Goal: Information Seeking & Learning: Learn about a topic

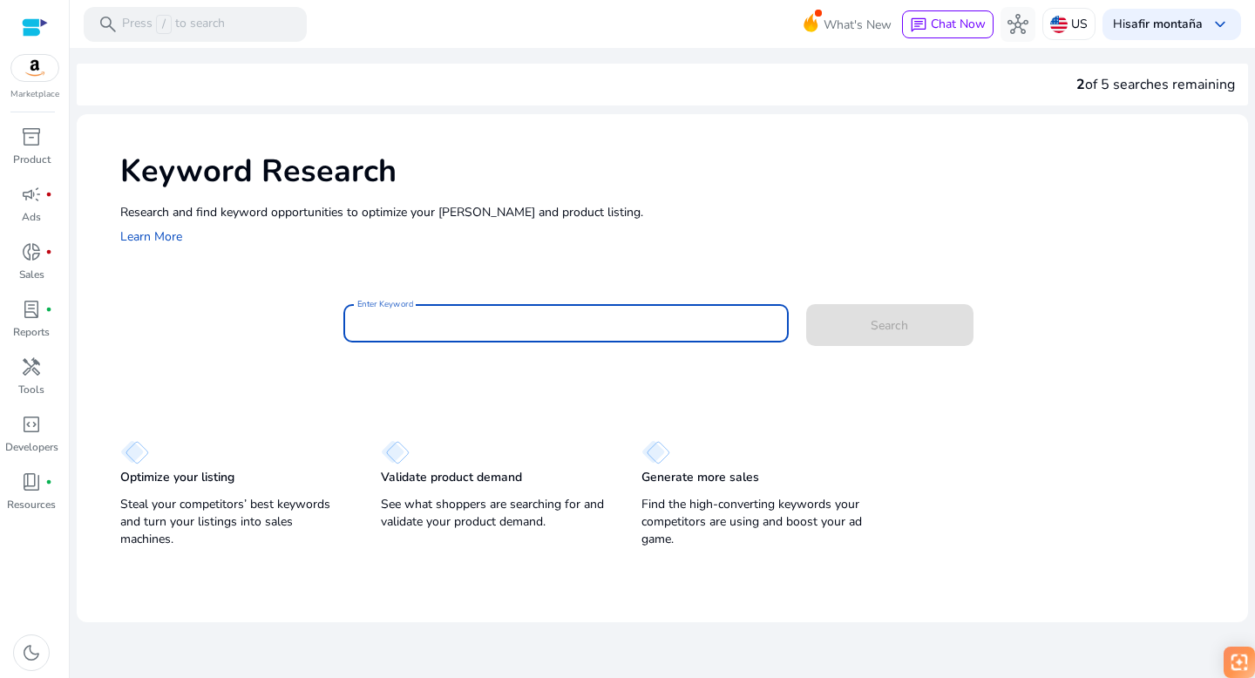
click at [406, 323] on input "Enter Keyword" at bounding box center [566, 323] width 418 height 19
type input "**********"
click at [887, 329] on span "Search" at bounding box center [889, 325] width 37 height 18
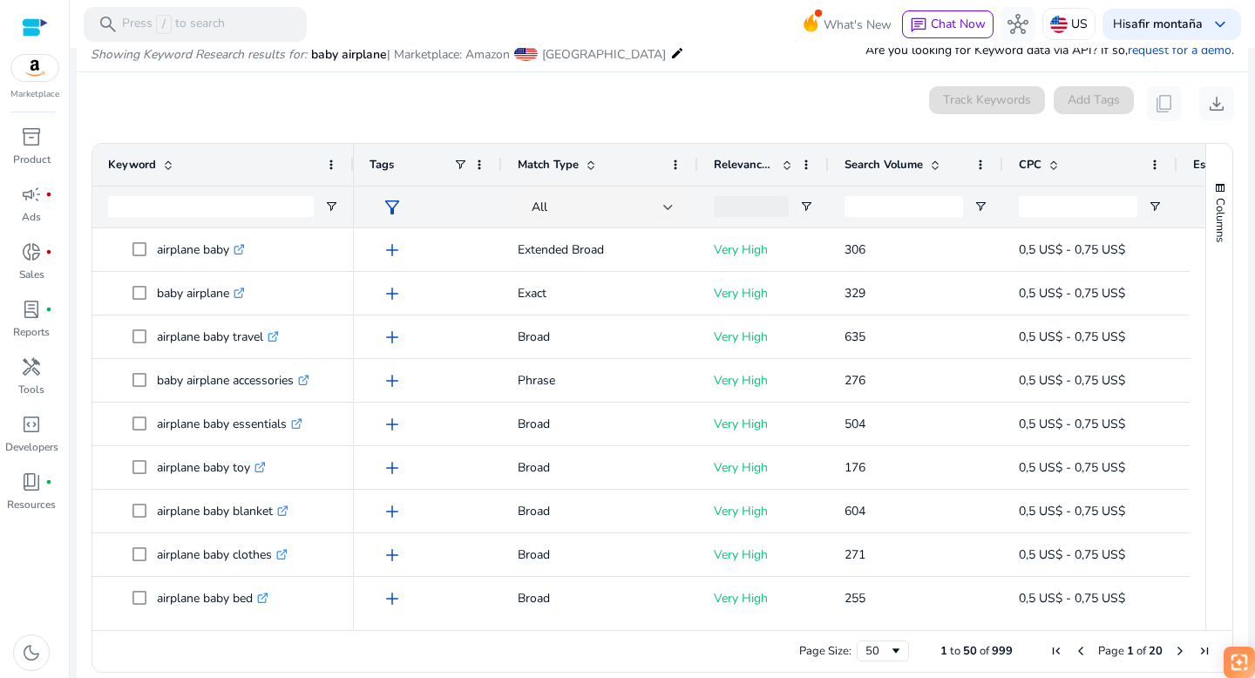
scroll to position [85, 0]
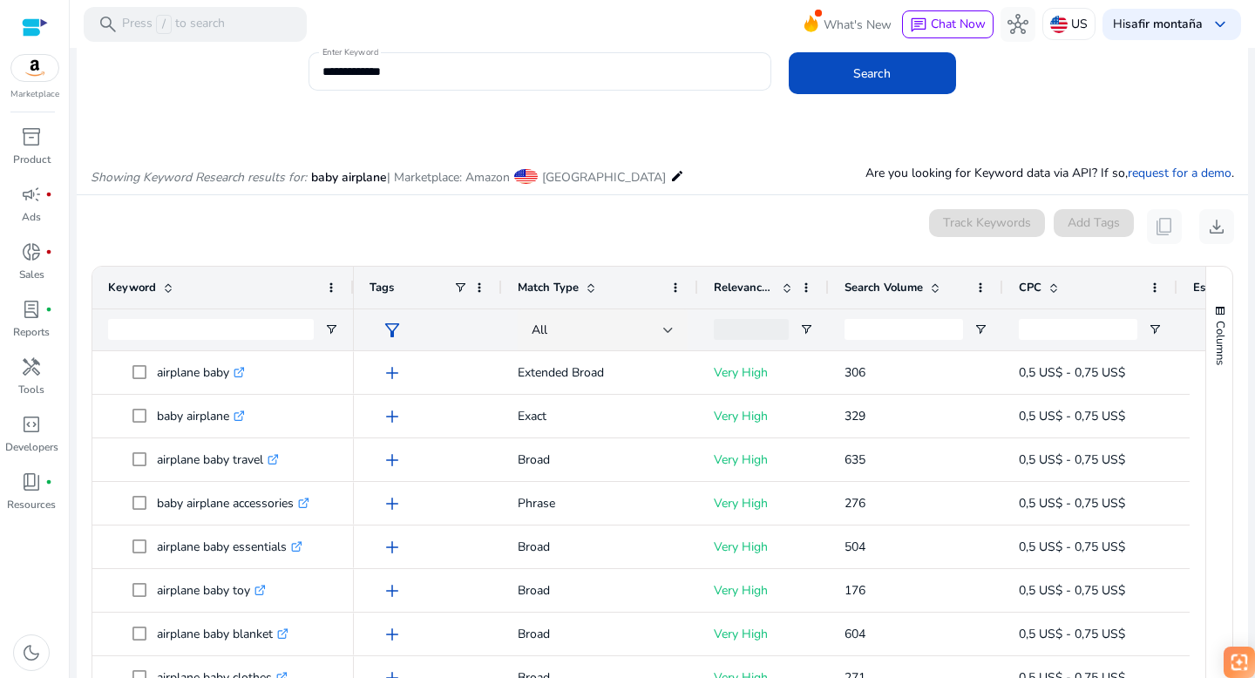
click at [786, 281] on span at bounding box center [787, 288] width 14 height 14
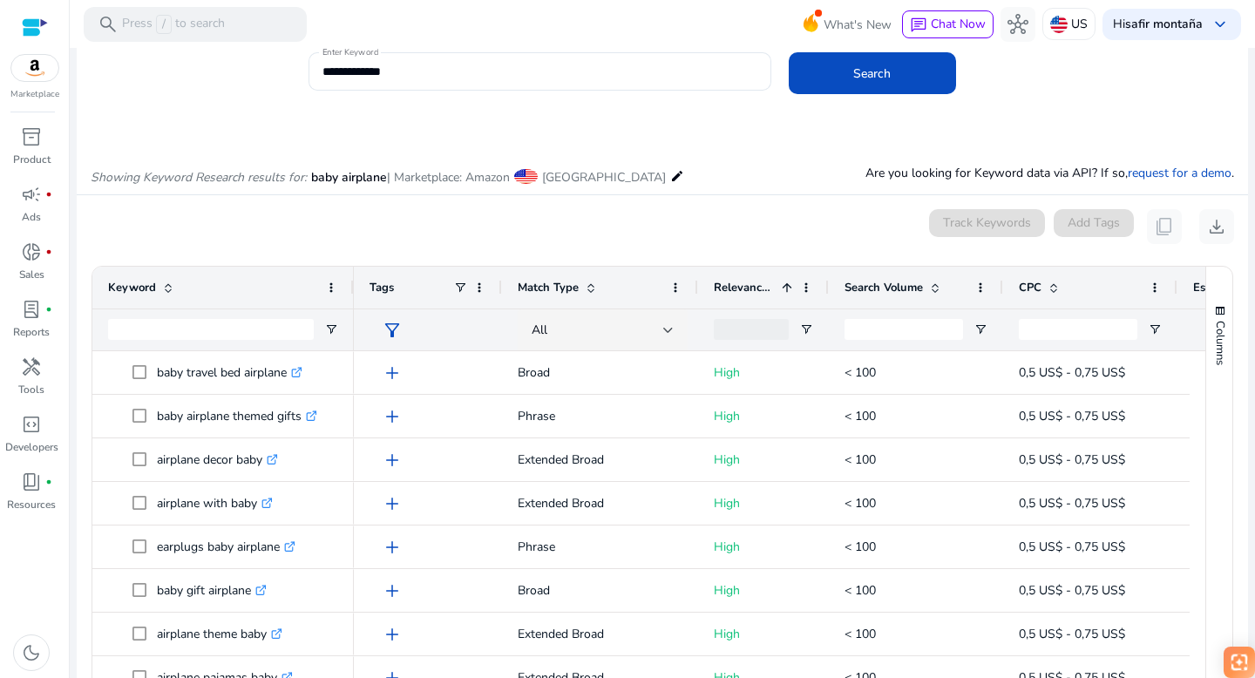
click at [786, 281] on span at bounding box center [787, 288] width 14 height 14
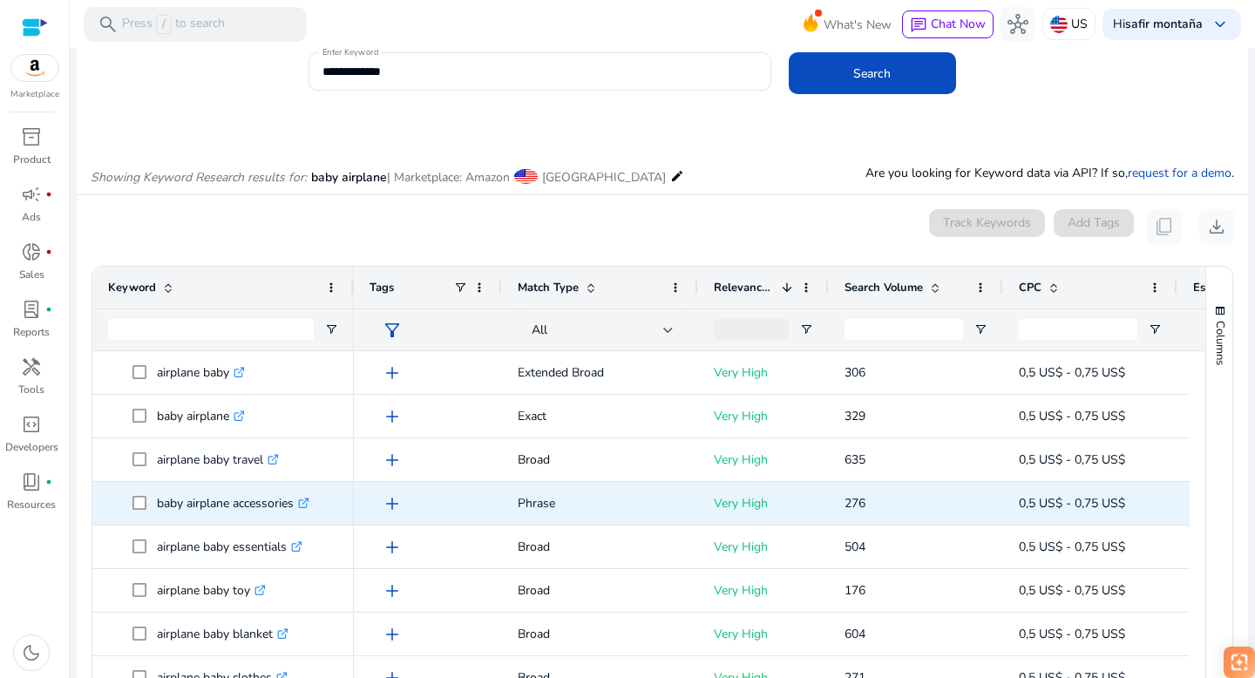
scroll to position [0, 0]
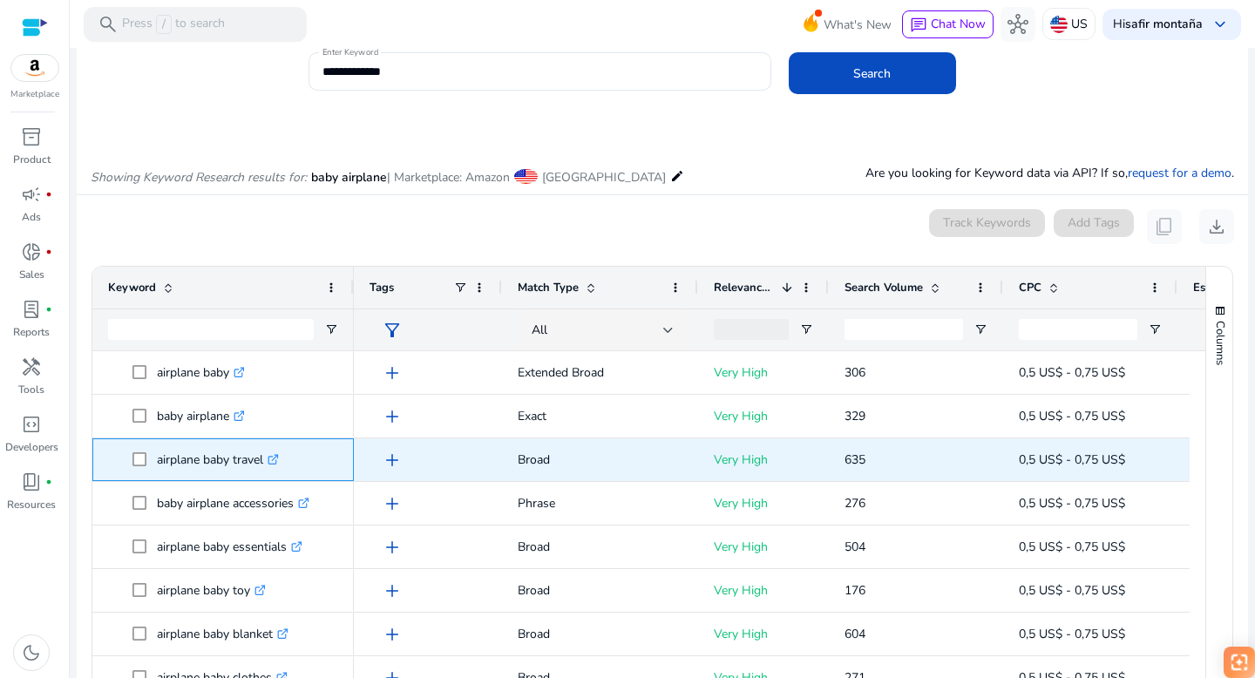
click at [278, 459] on icon at bounding box center [275, 457] width 6 height 6
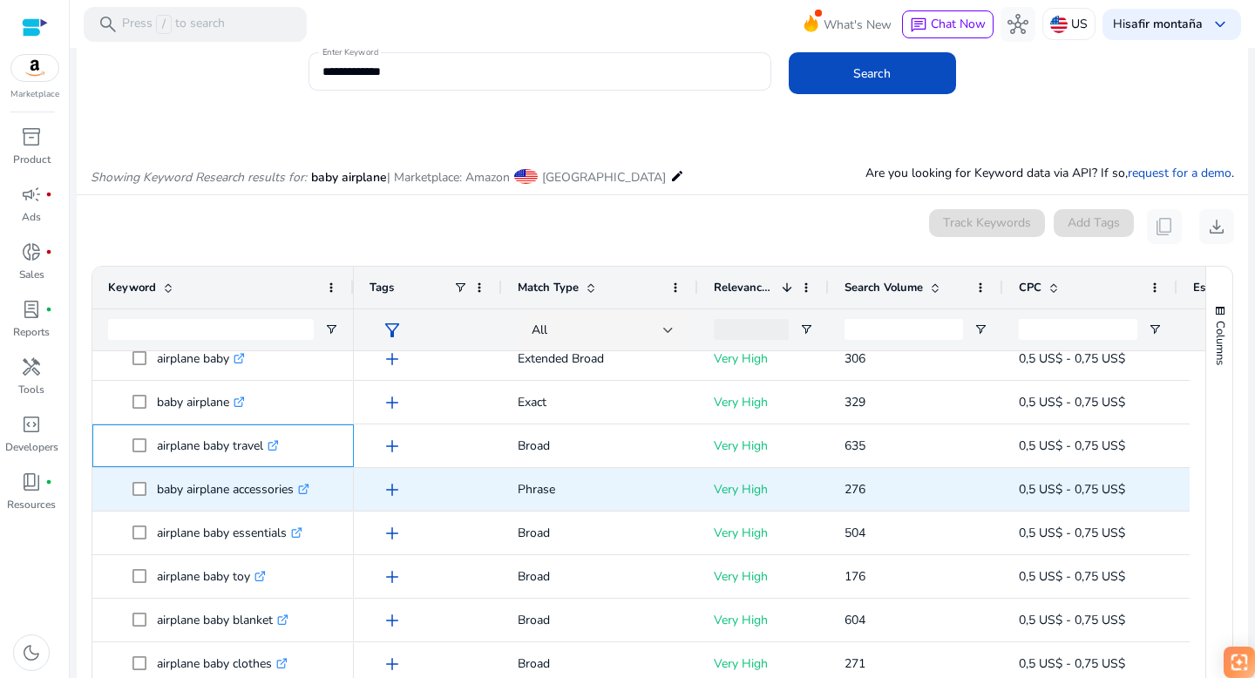
scroll to position [15, 0]
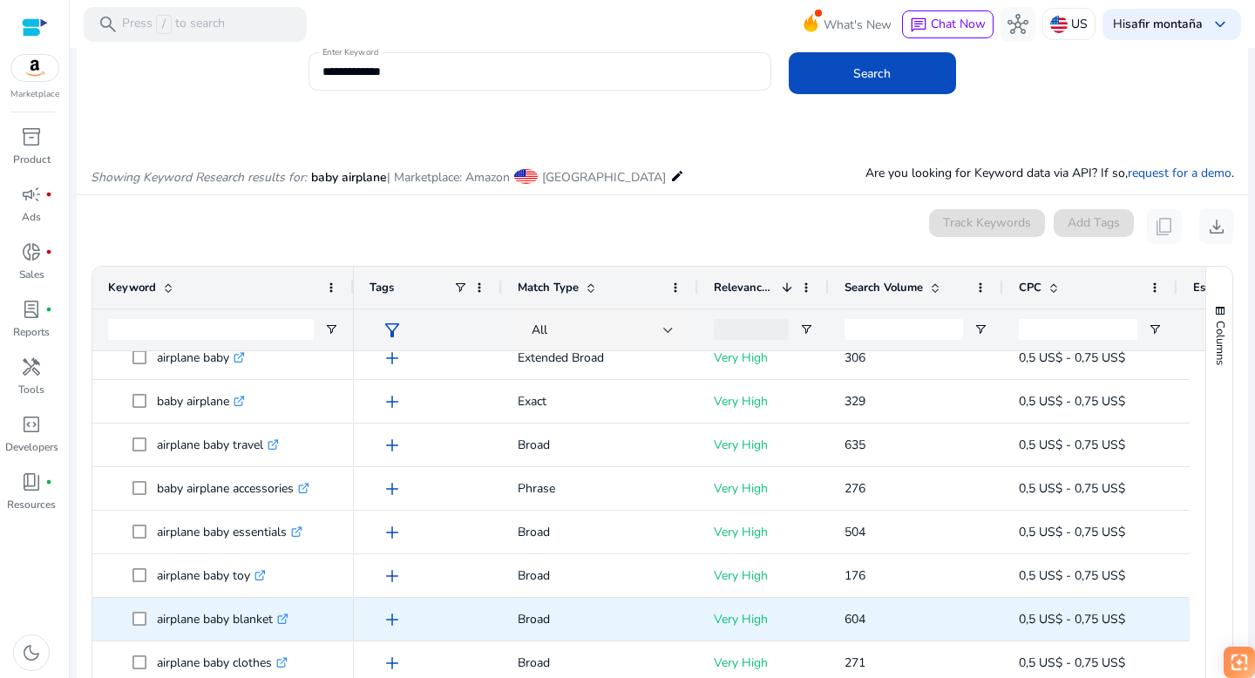
click at [283, 616] on icon at bounding box center [282, 619] width 9 height 9
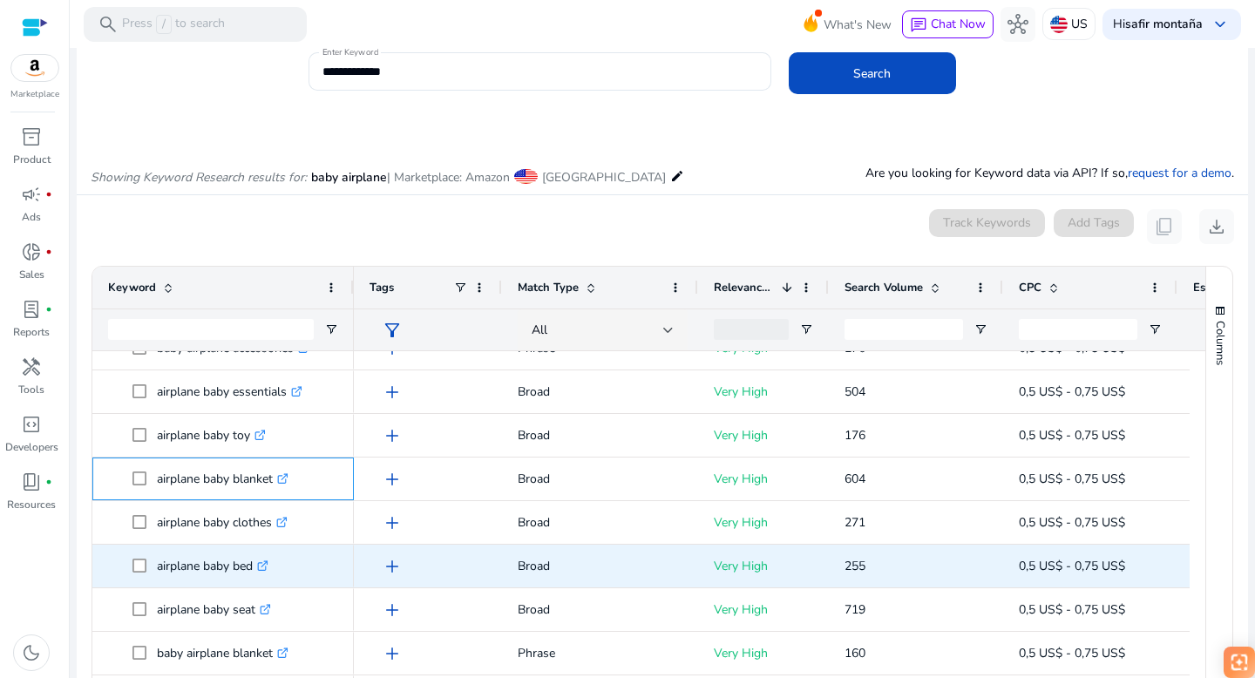
scroll to position [236, 0]
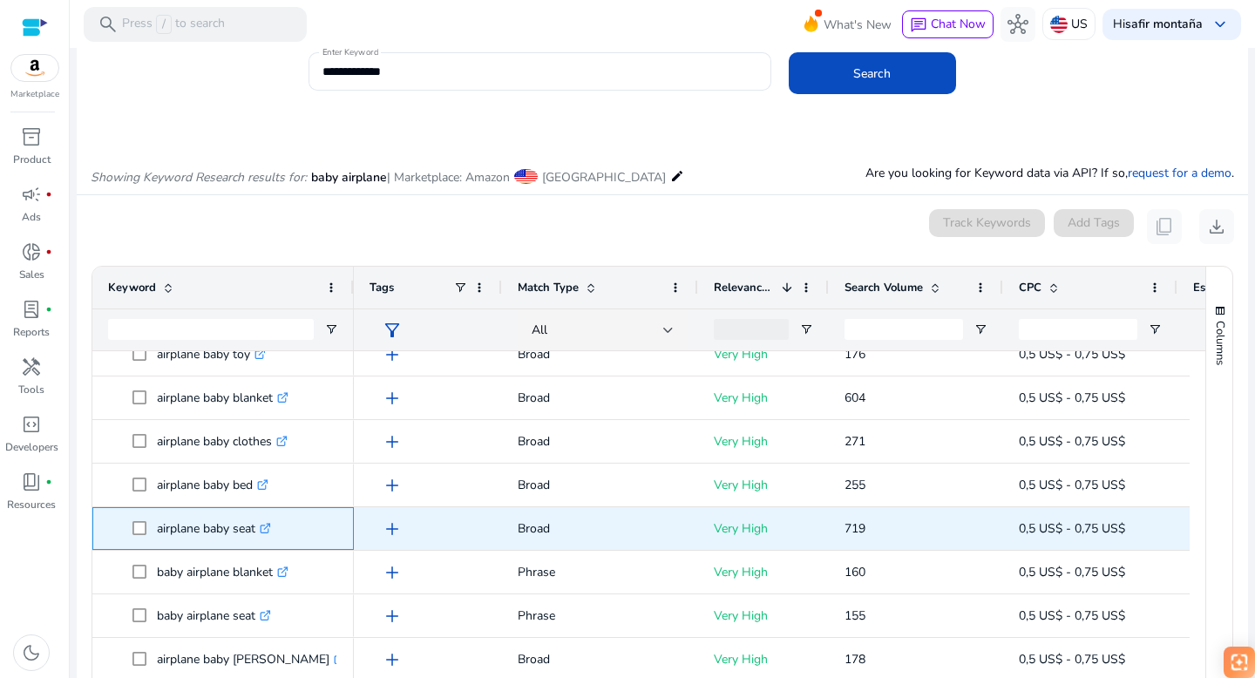
click at [268, 526] on icon ".st0{fill:#2c8af8}" at bounding box center [265, 528] width 11 height 11
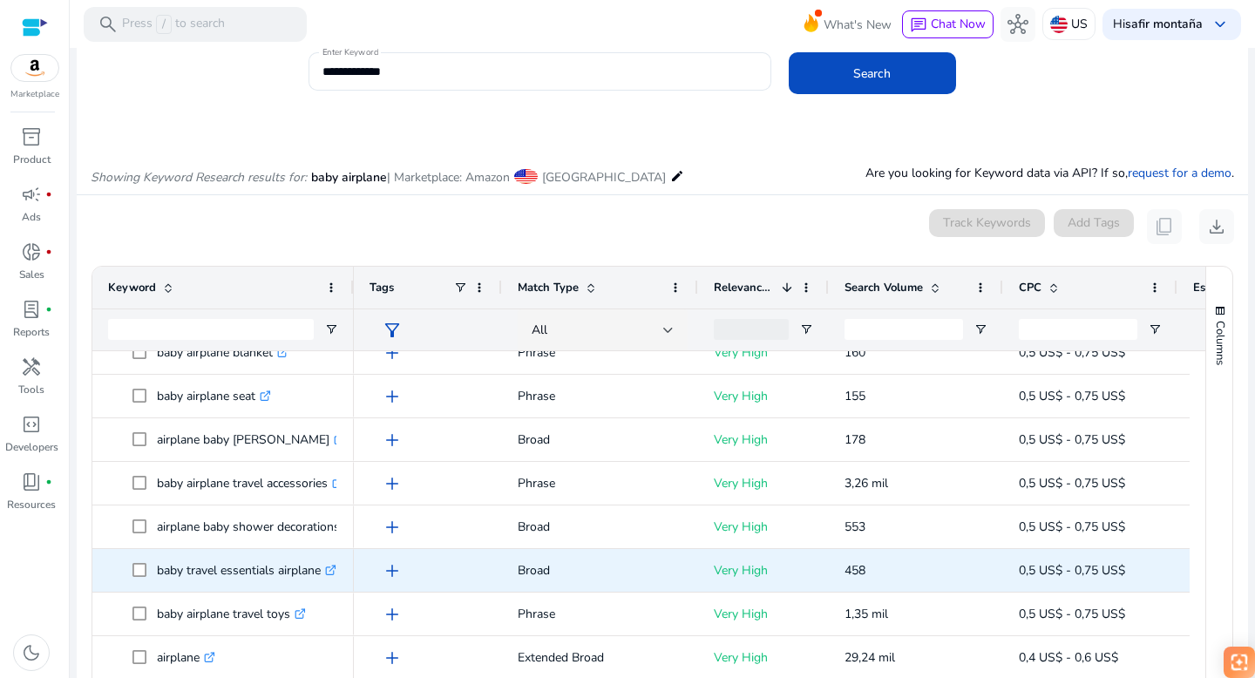
scroll to position [456, 0]
click at [335, 568] on icon ".st0{fill:#2c8af8}" at bounding box center [330, 570] width 11 height 11
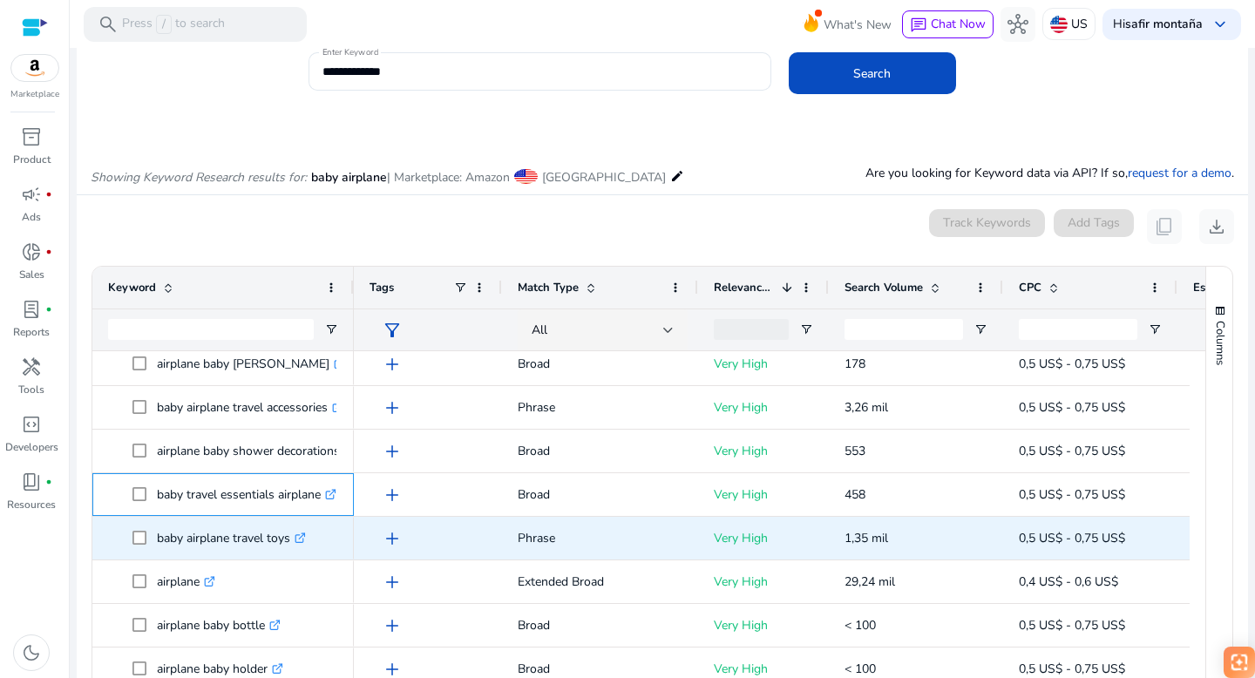
scroll to position [544, 0]
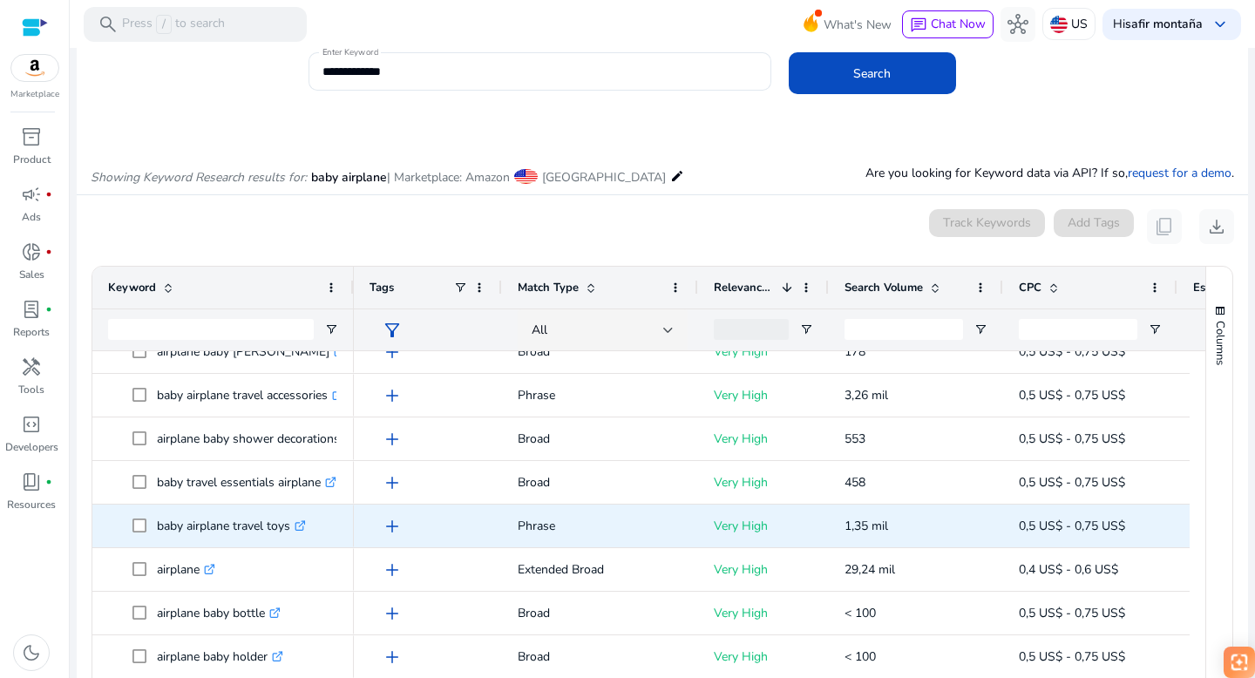
click at [302, 526] on icon ".st0{fill:#2c8af8}" at bounding box center [300, 525] width 11 height 11
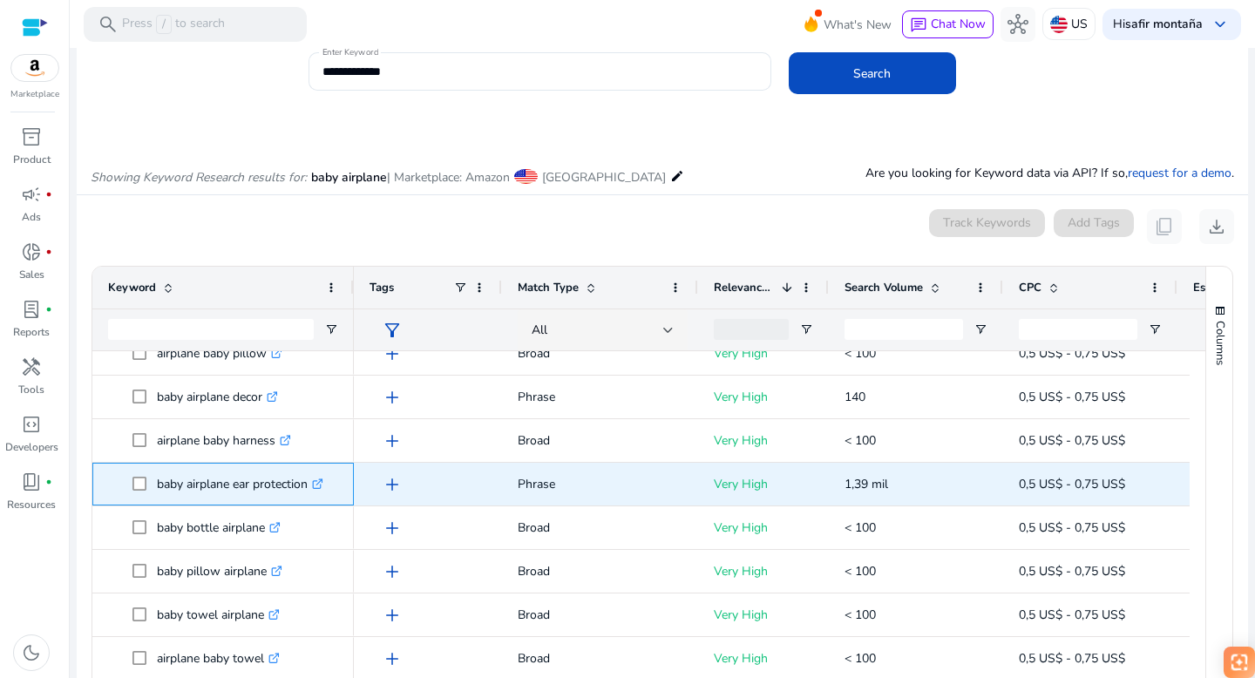
click at [319, 480] on icon at bounding box center [317, 484] width 9 height 9
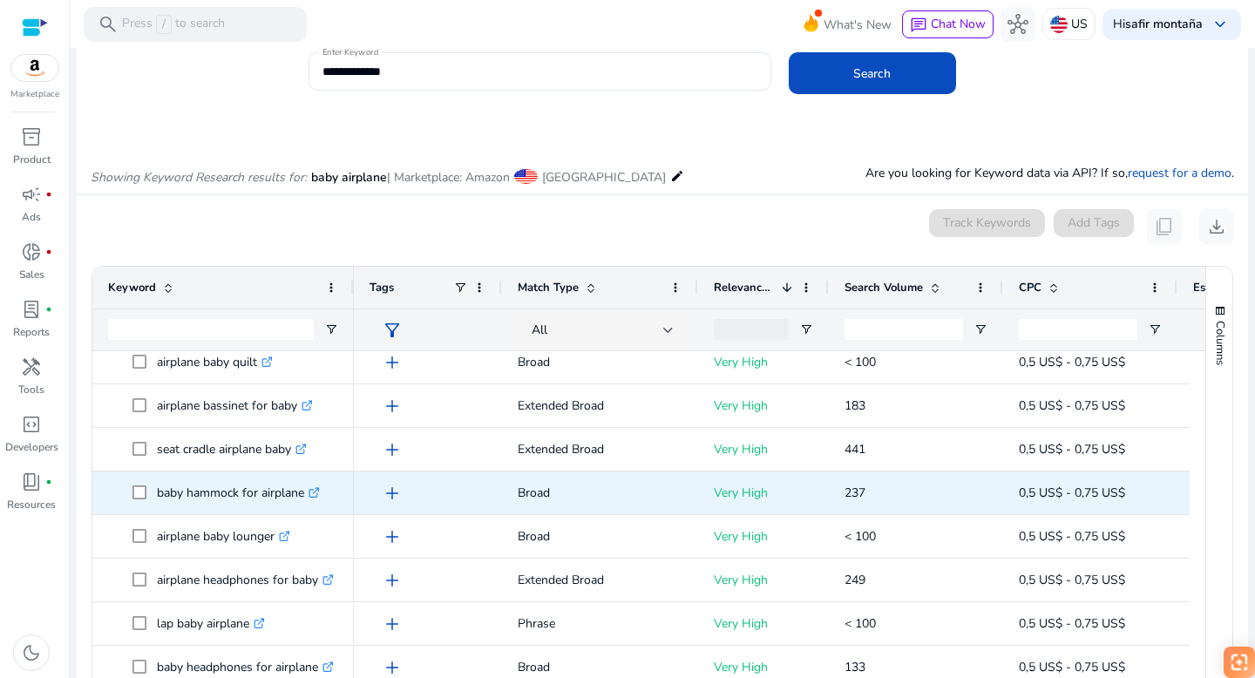
scroll to position [1335, 0]
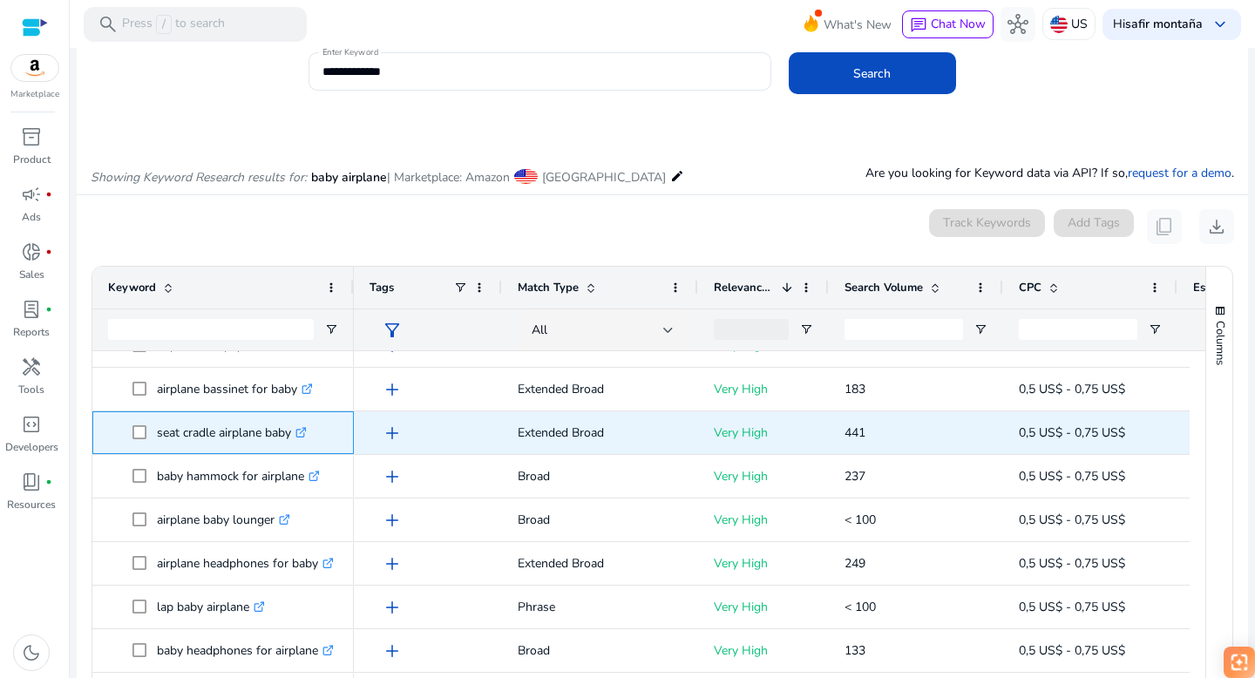
click at [306, 430] on icon ".st0{fill:#2c8af8}" at bounding box center [301, 432] width 11 height 11
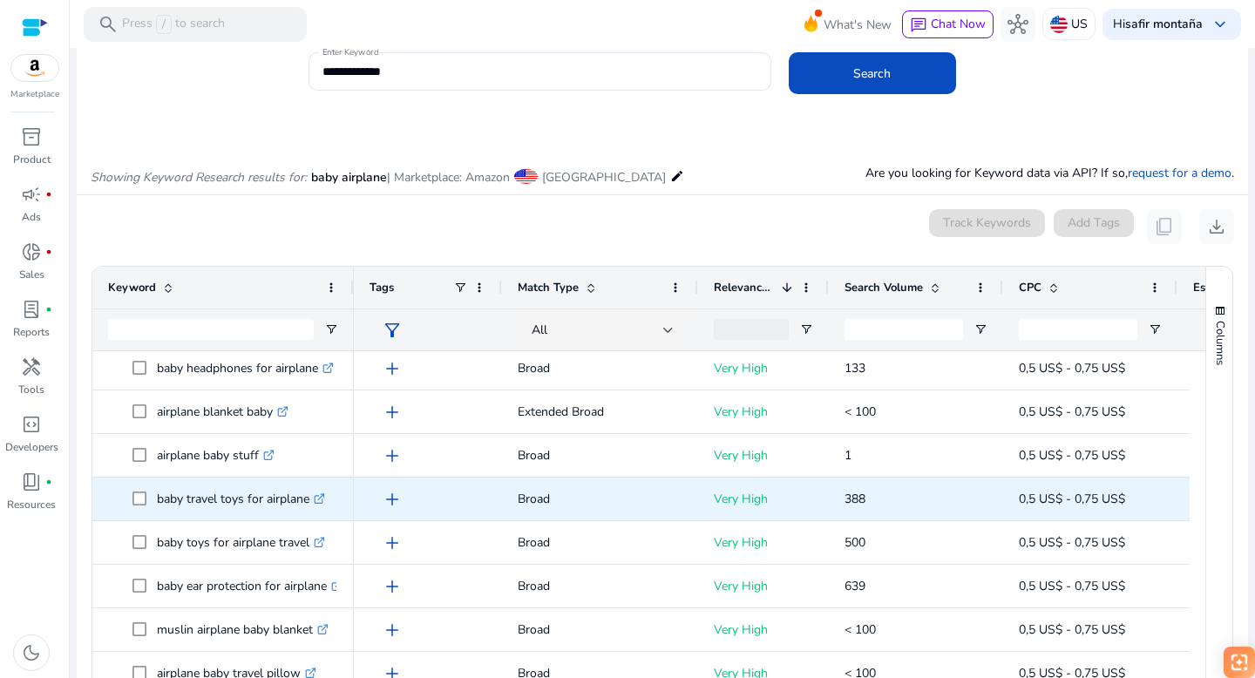
scroll to position [1639, 0]
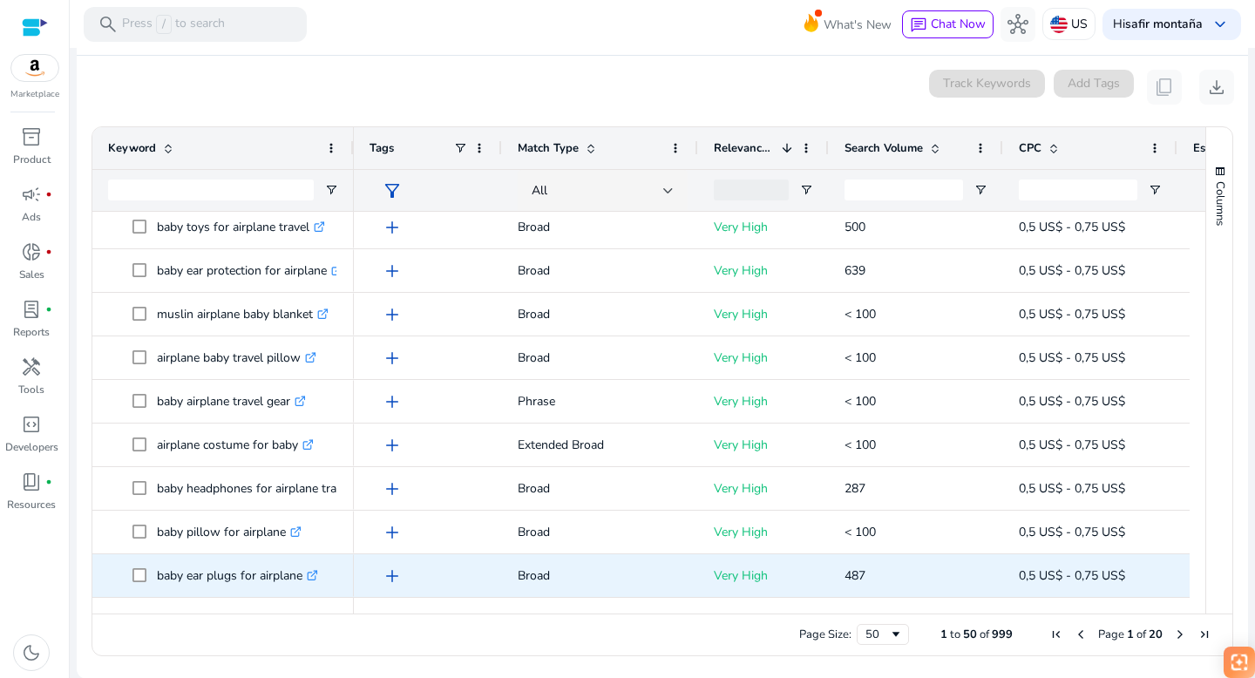
click at [314, 572] on icon at bounding box center [312, 576] width 9 height 9
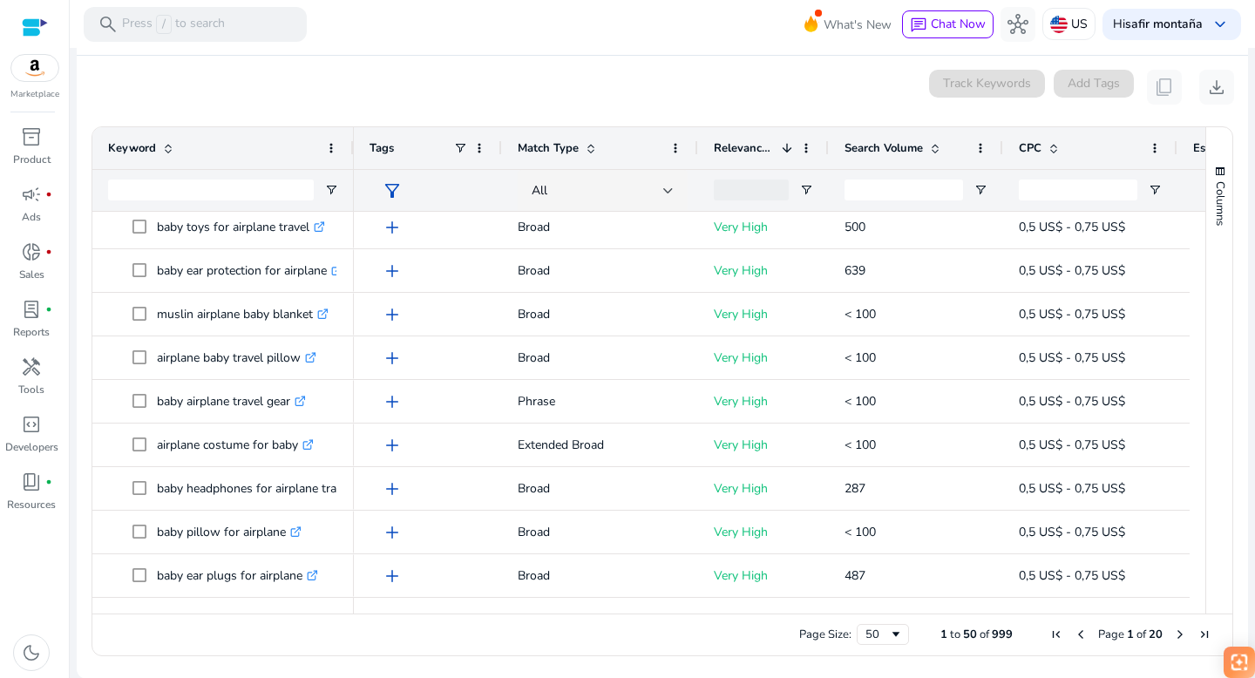
click at [1177, 632] on span "Next Page" at bounding box center [1180, 635] width 14 height 14
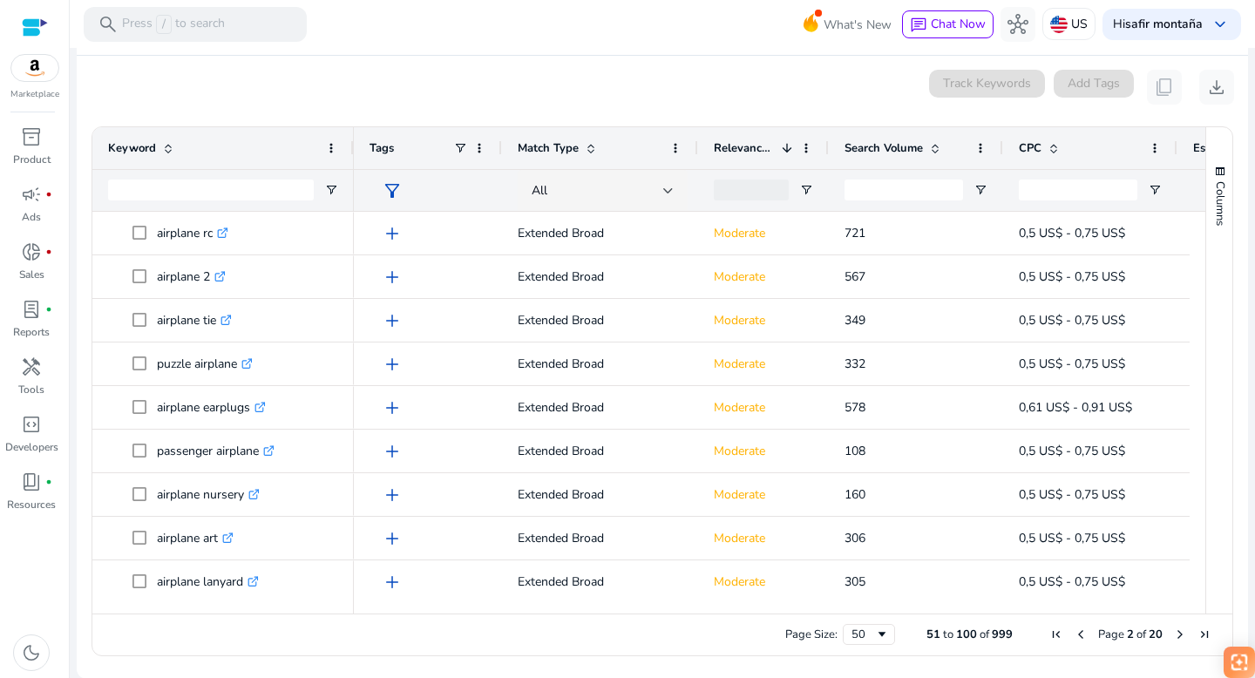
click at [1074, 631] on span "Previous Page" at bounding box center [1081, 635] width 14 height 14
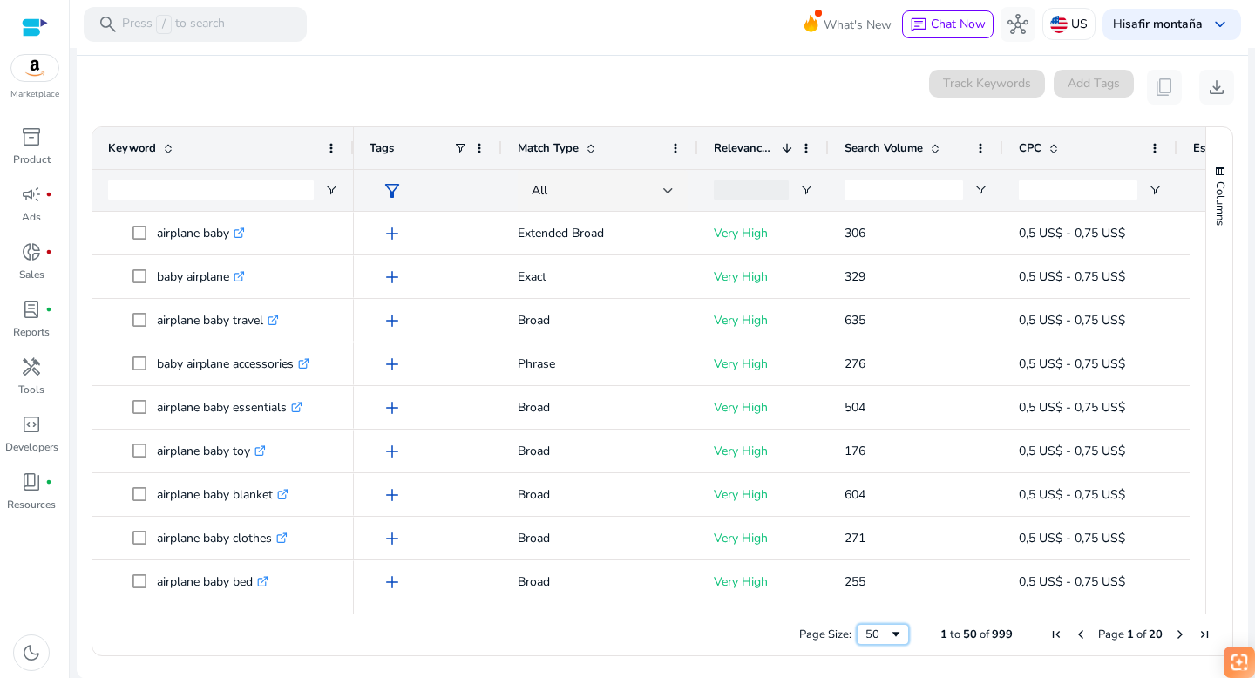
click at [890, 632] on span "Page Size" at bounding box center [896, 635] width 14 height 14
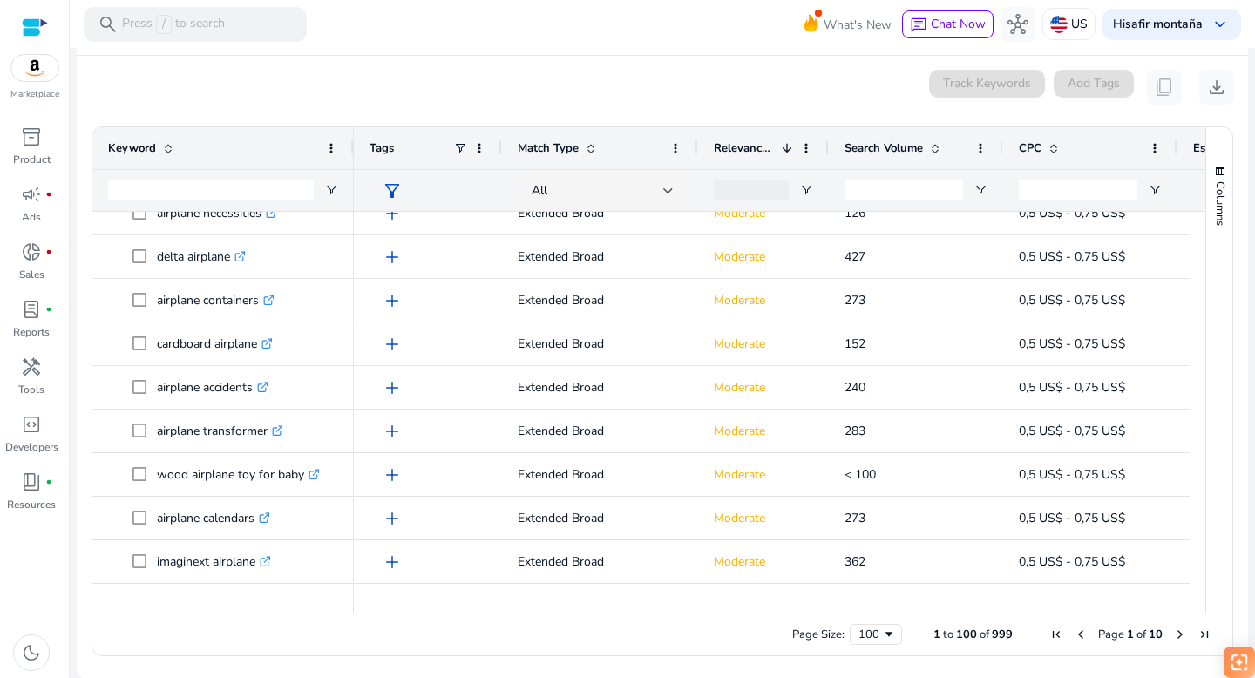
click at [933, 139] on div "Search Volume" at bounding box center [907, 148] width 124 height 33
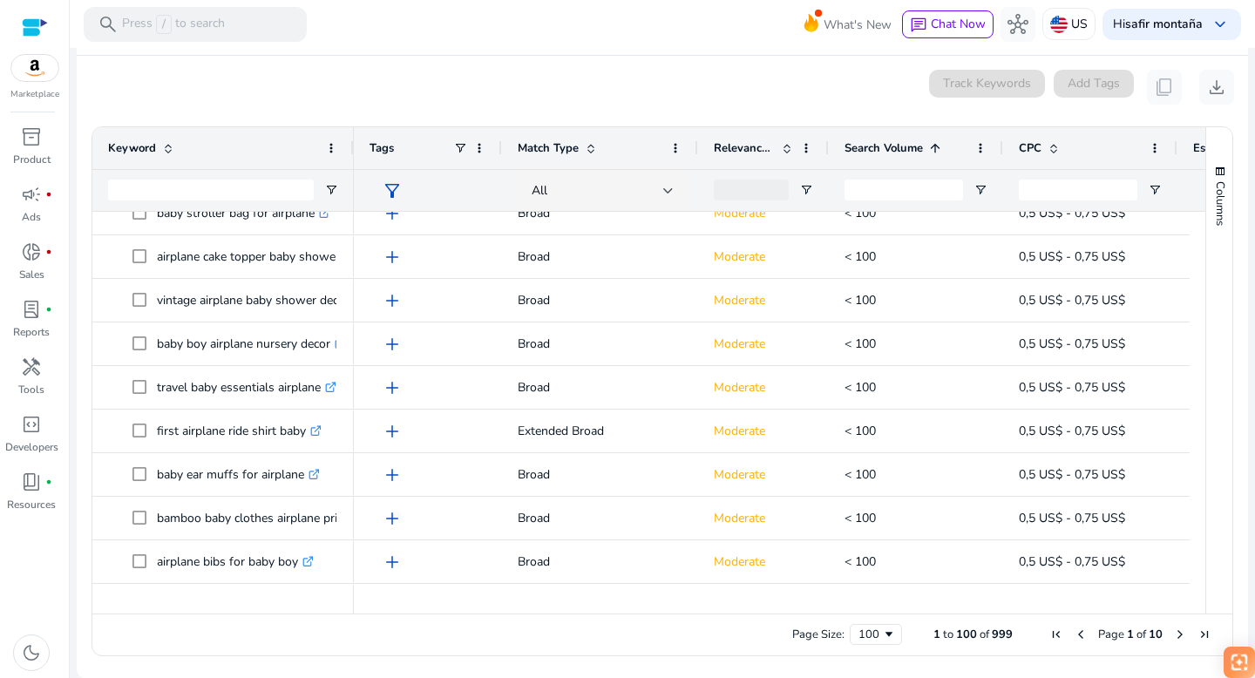
click at [933, 139] on div "Search Volume 1" at bounding box center [907, 148] width 124 height 33
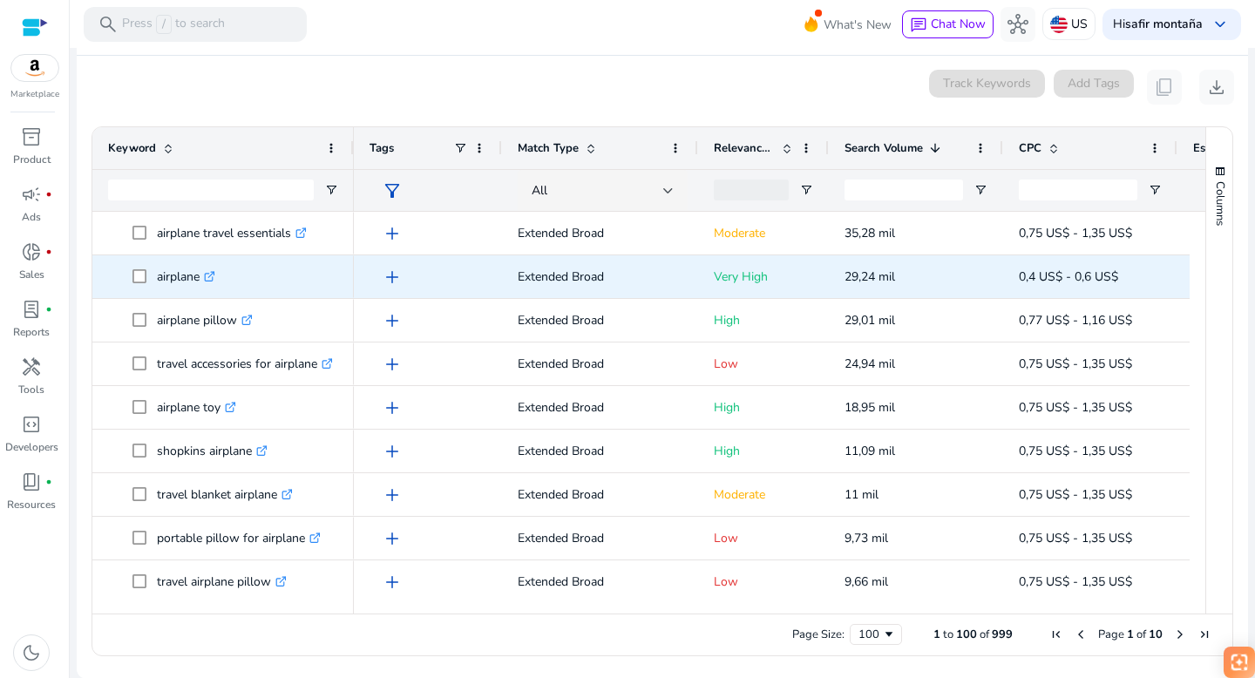
click at [212, 273] on icon at bounding box center [209, 277] width 9 height 9
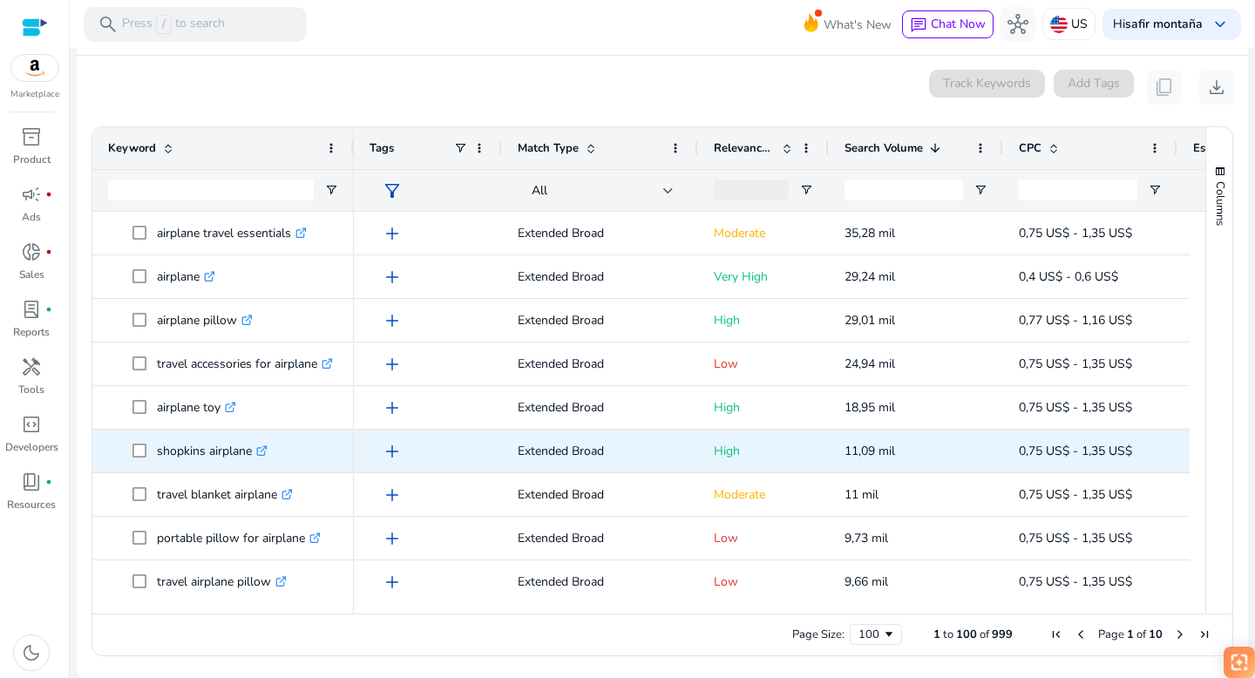
click at [262, 448] on icon ".st0{fill:#2c8af8}" at bounding box center [261, 450] width 11 height 11
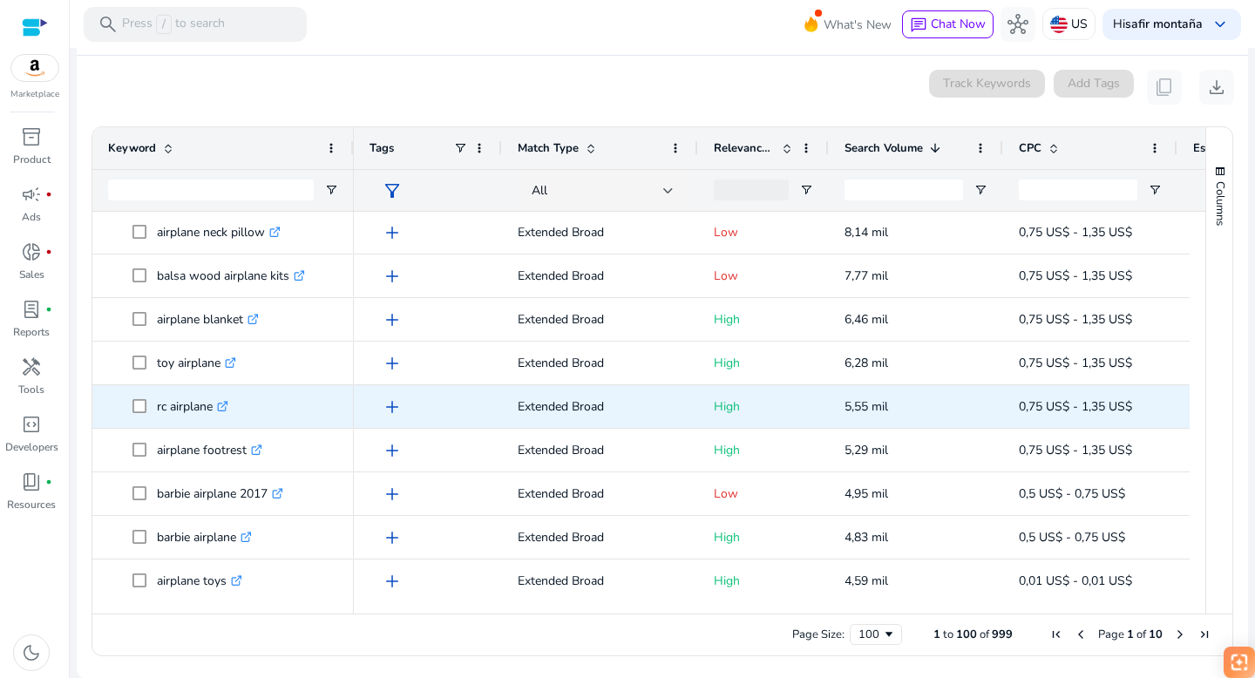
click at [226, 403] on icon ".st0{fill:#2c8af8}" at bounding box center [222, 406] width 11 height 11
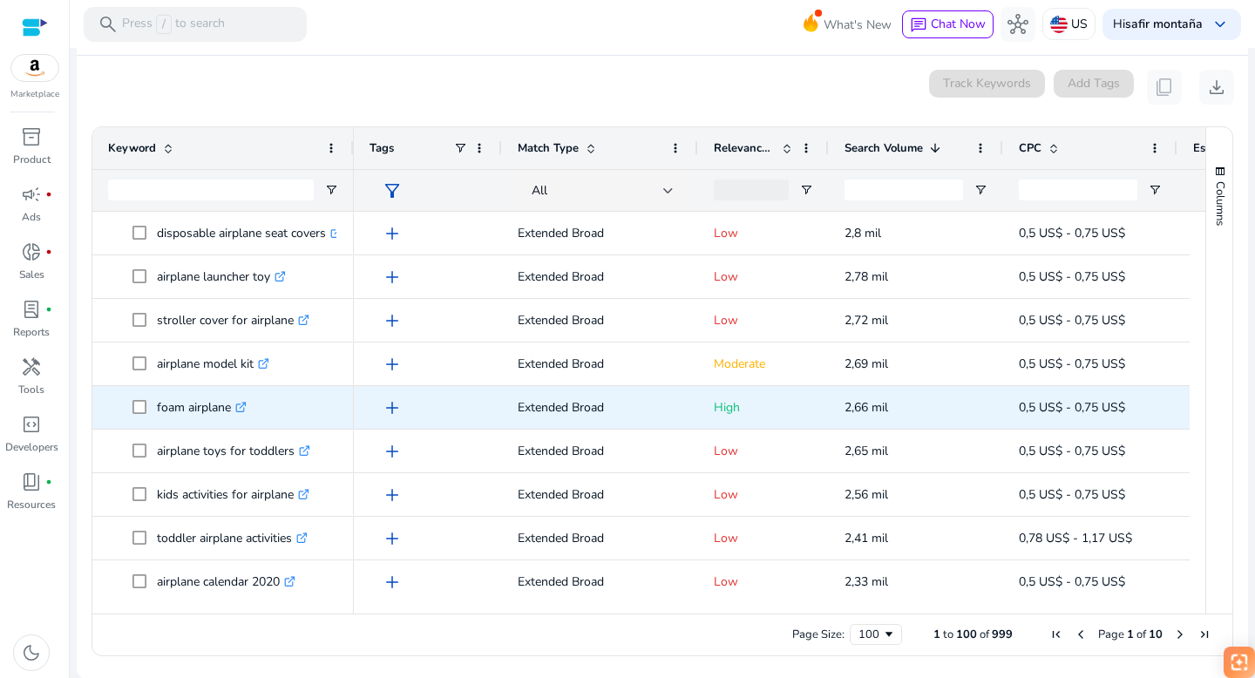
click at [243, 404] on icon ".st0{fill:#2c8af8}" at bounding box center [240, 407] width 11 height 11
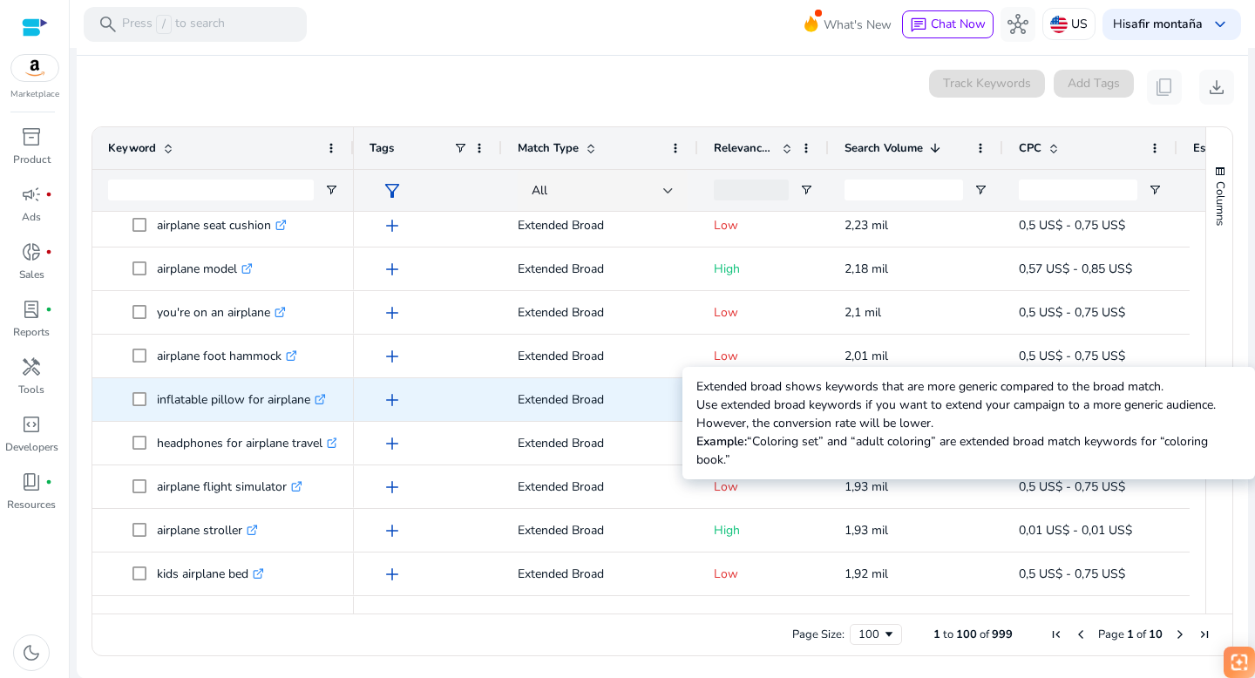
scroll to position [1804, 0]
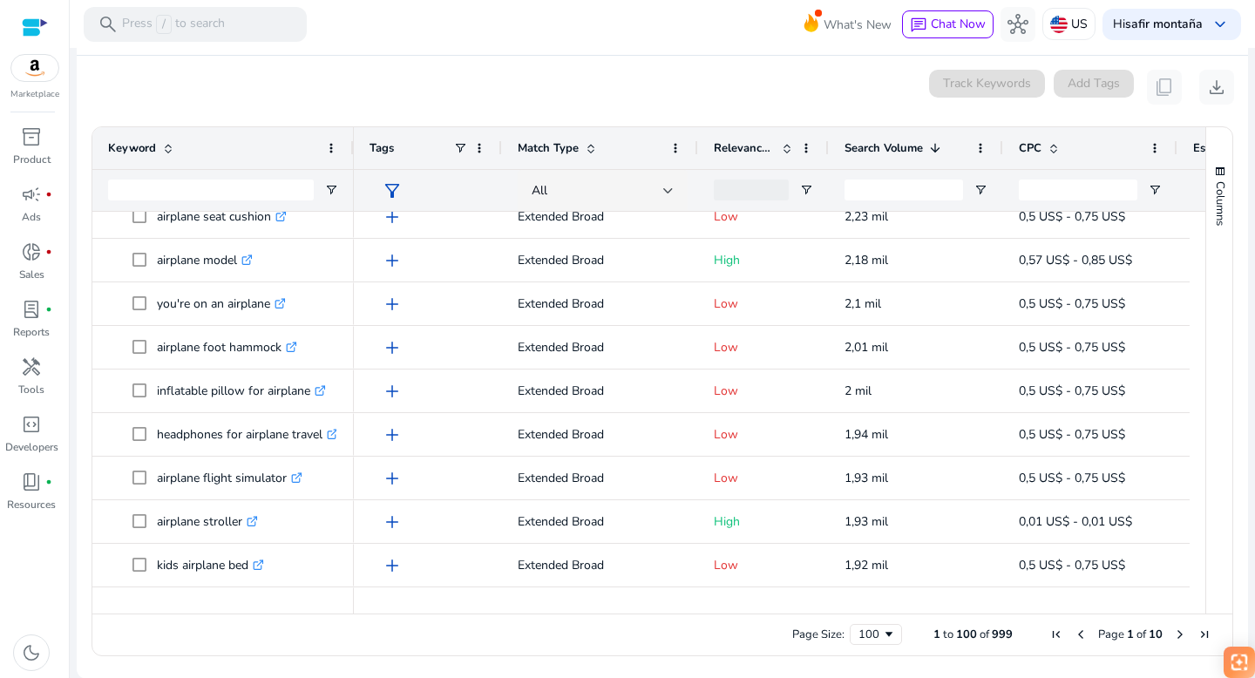
click at [482, 44] on mat-toolbar "search Press / to search What's New chat Chat Now hub US Hi safir montaña keybo…" at bounding box center [663, 24] width 1186 height 48
